Goal: Communication & Community: Send Email

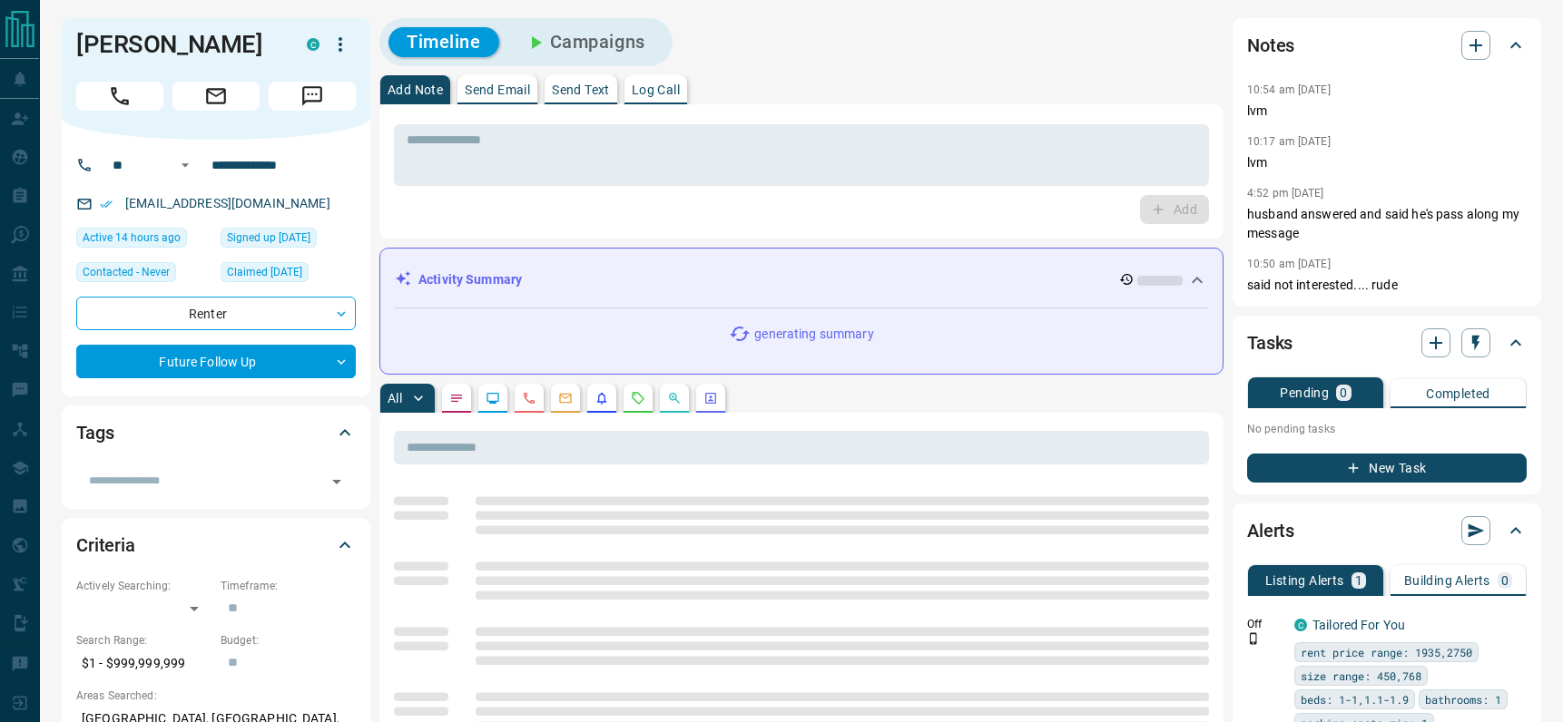
click at [493, 83] on p "Send Email" at bounding box center [497, 89] width 65 height 13
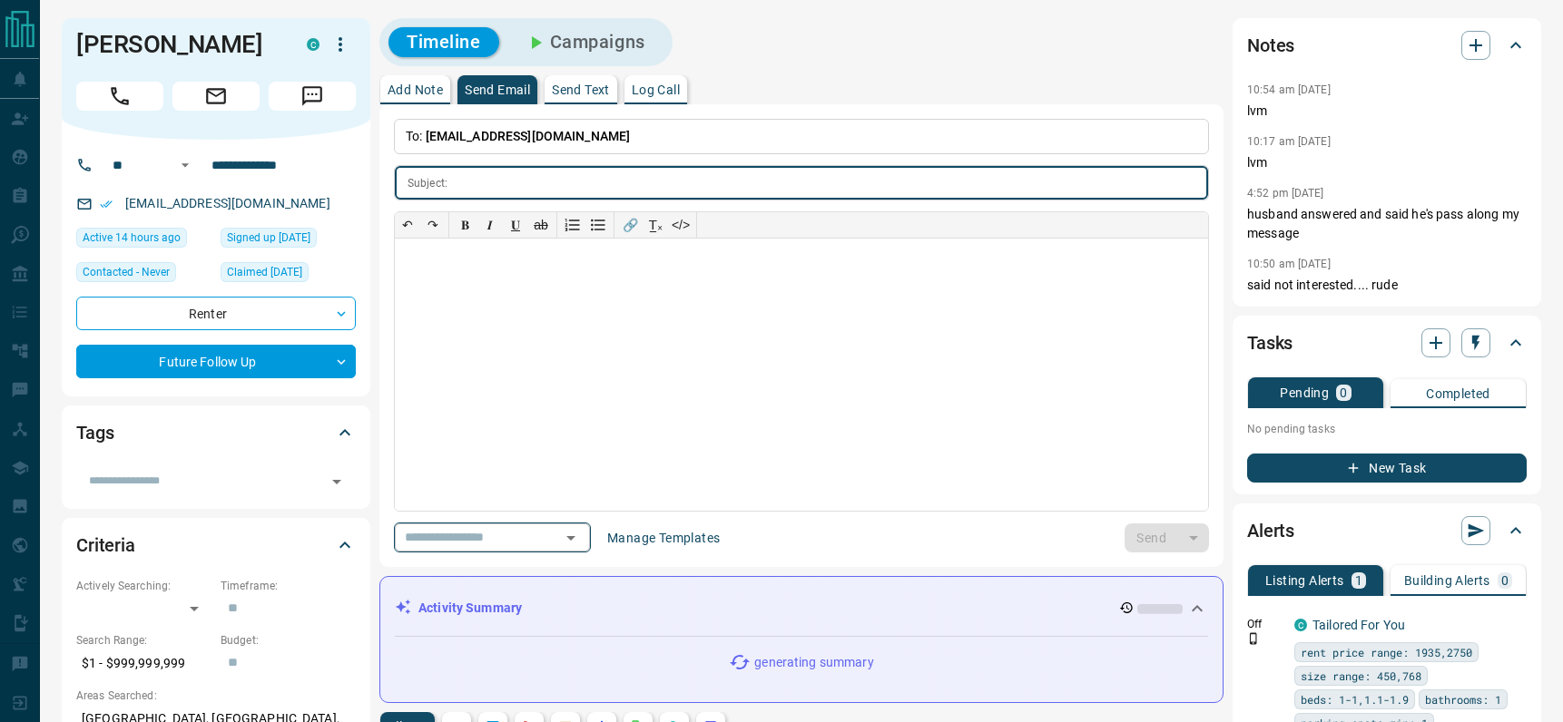
click at [572, 541] on icon "Open" at bounding box center [571, 538] width 22 height 22
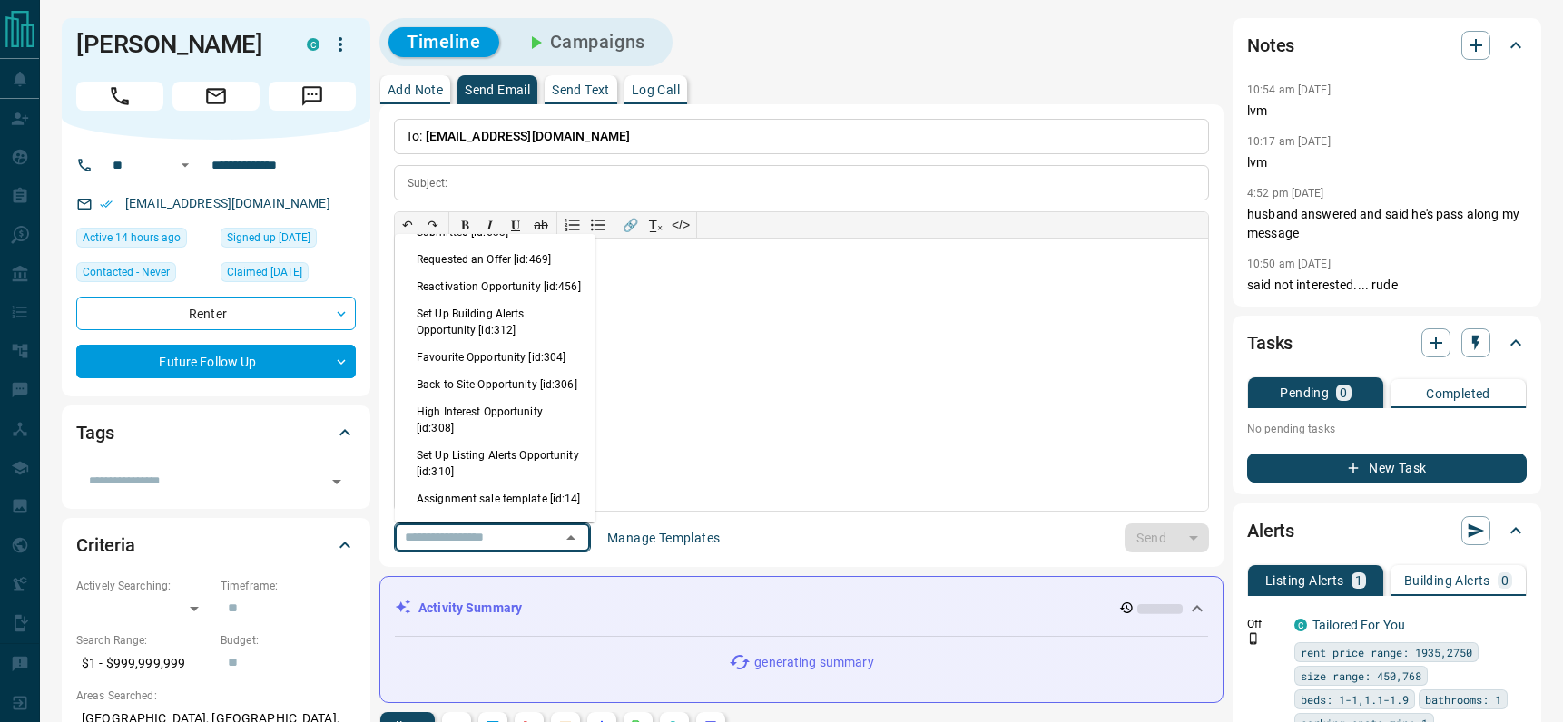
scroll to position [1172, 0]
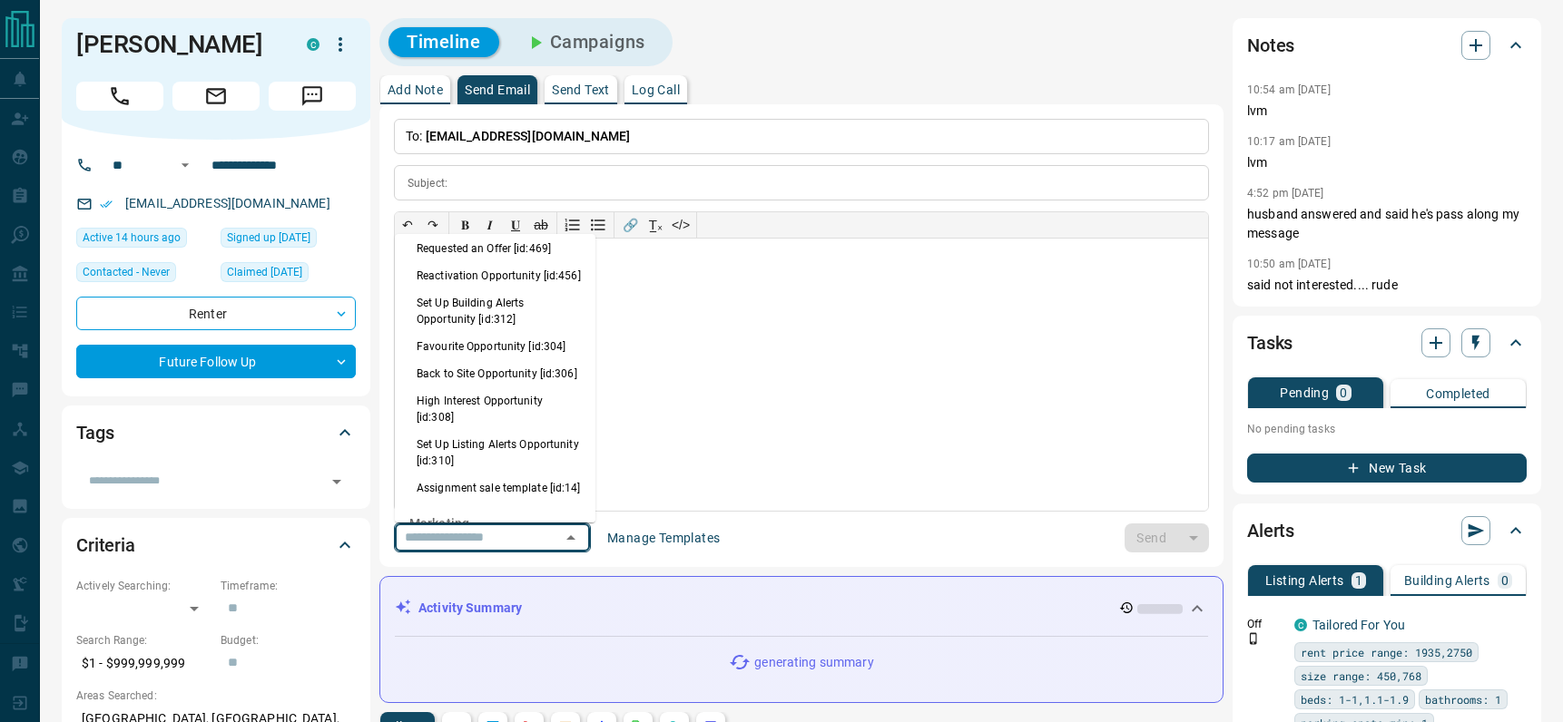
click at [492, 387] on li "Back to Site Opportunity [id:306]" at bounding box center [495, 373] width 201 height 27
type input "**********"
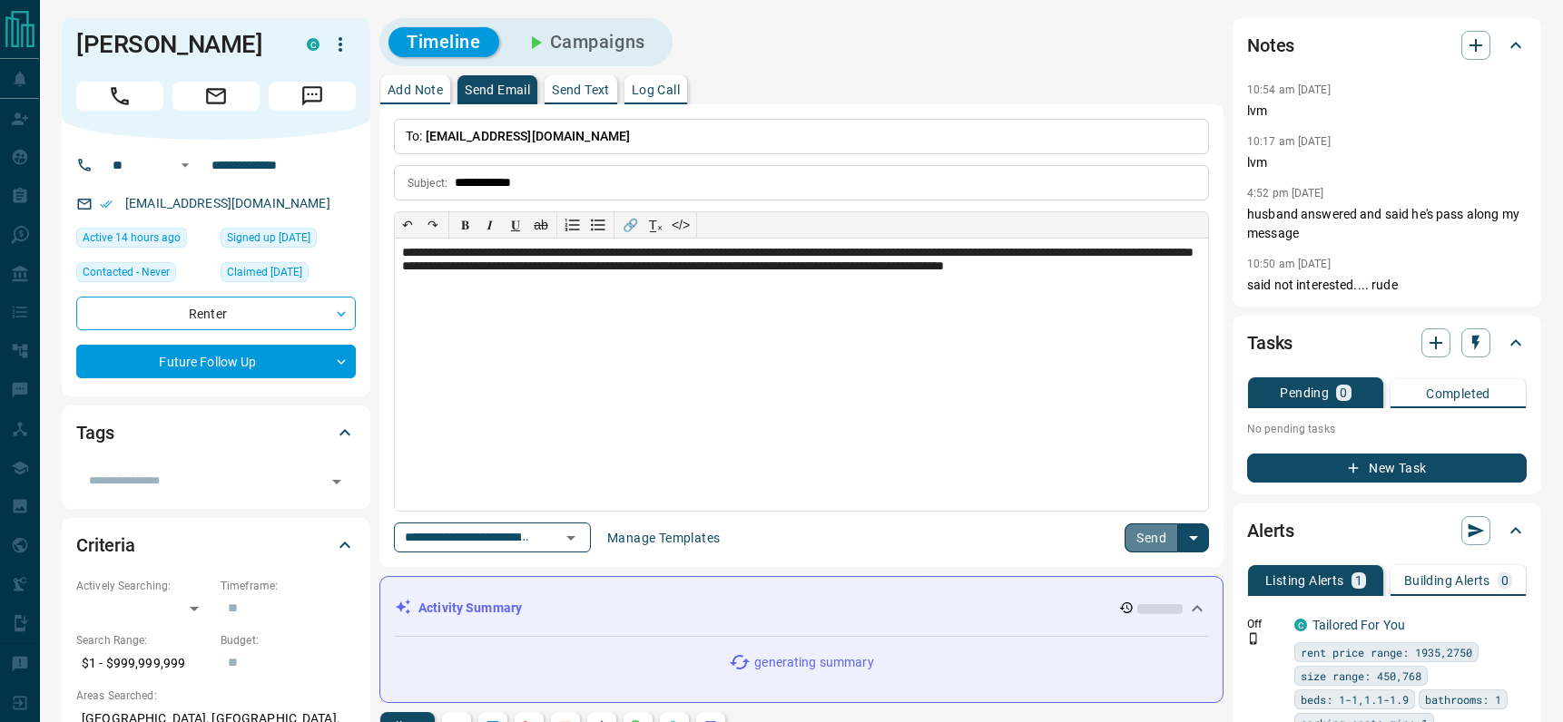
click at [1152, 534] on button "Send" at bounding box center [1151, 538] width 54 height 29
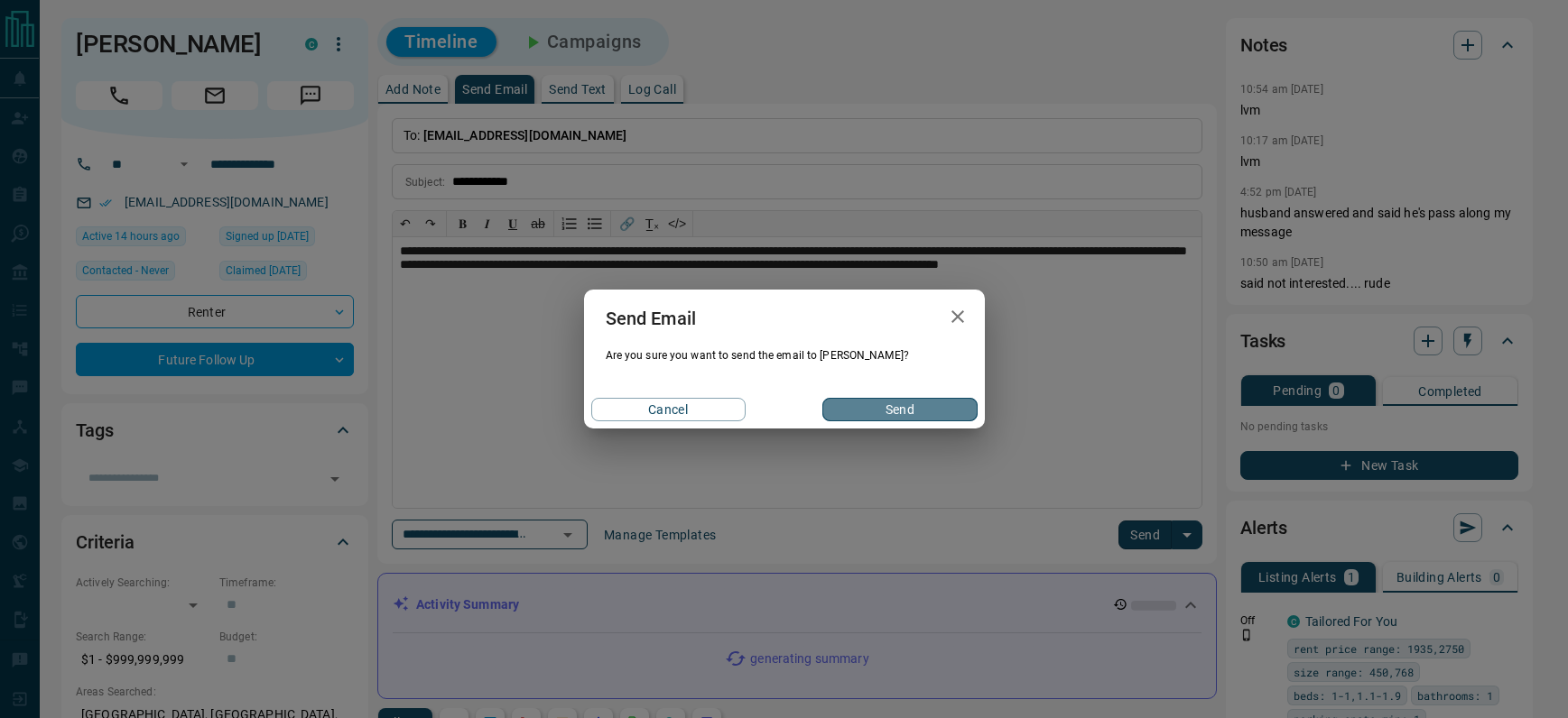
click at [874, 398] on button "Send" at bounding box center [899, 410] width 154 height 24
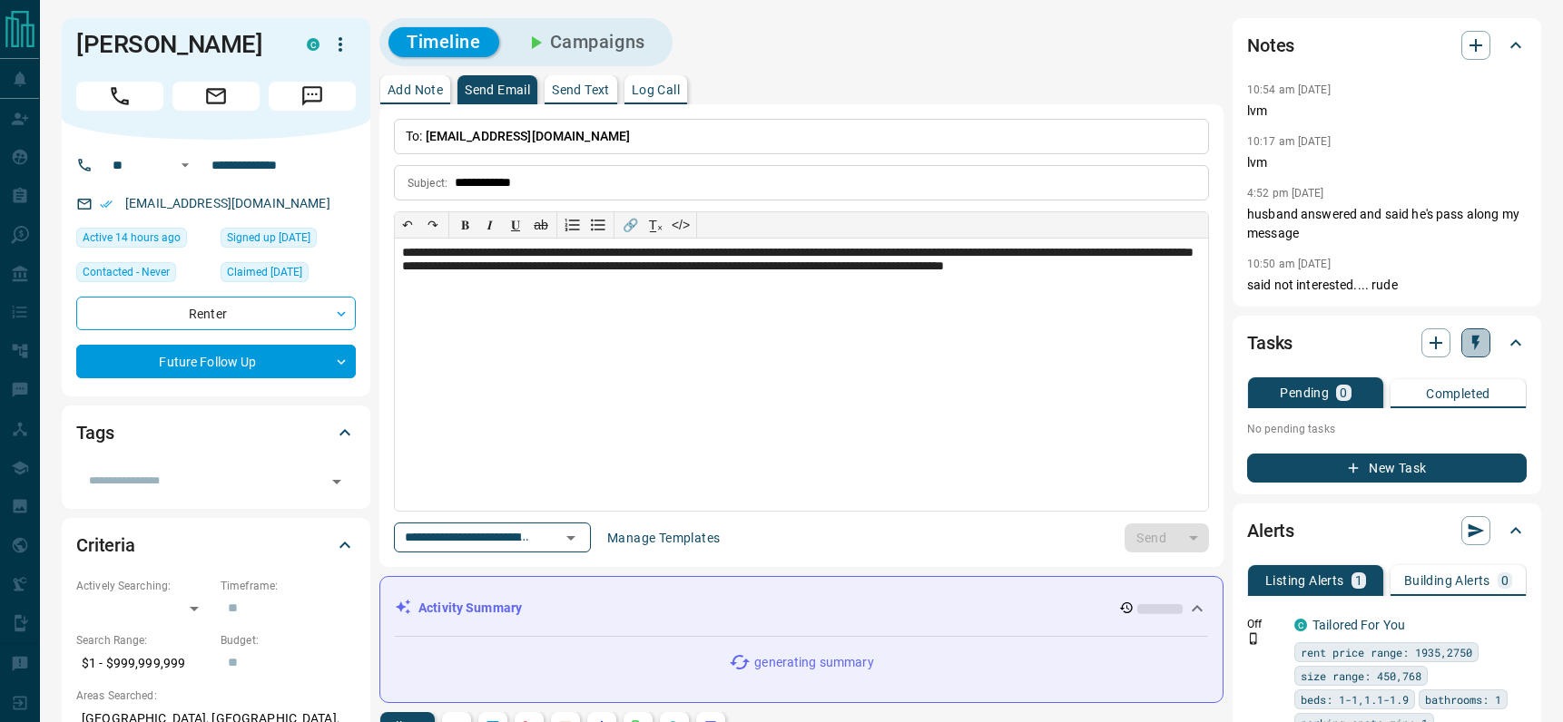
click at [1464, 356] on button "button" at bounding box center [1475, 342] width 29 height 29
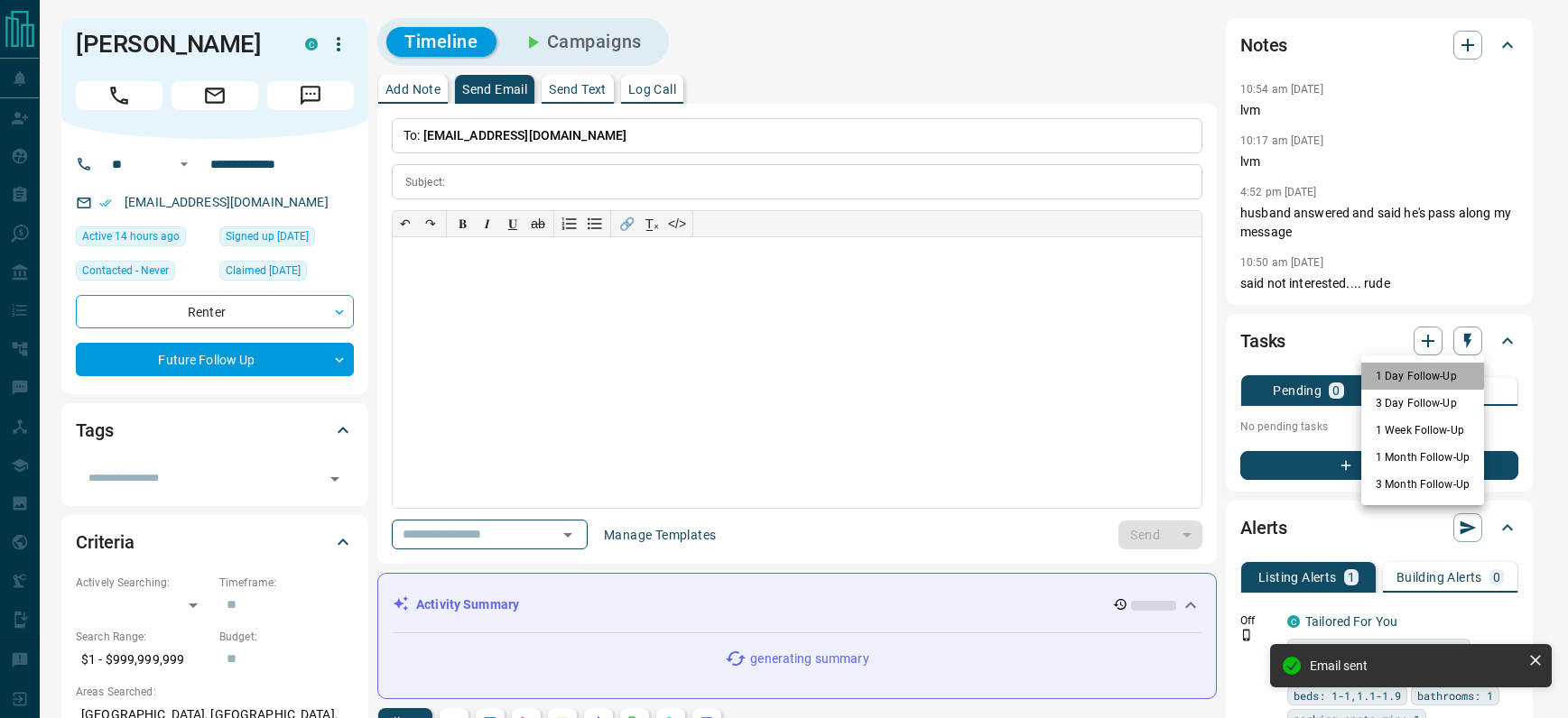
click at [1400, 375] on li "1 Day Follow-Up" at bounding box center [1422, 376] width 122 height 27
